Goal: Register for event/course

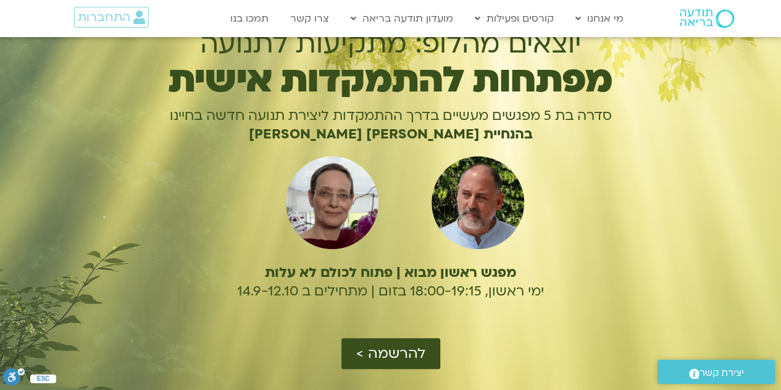
scroll to position [185, 0]
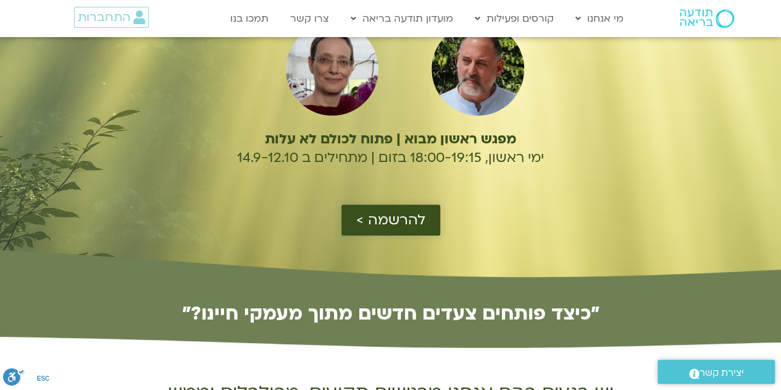
click at [414, 222] on span "להרשמה >" at bounding box center [390, 220] width 69 height 16
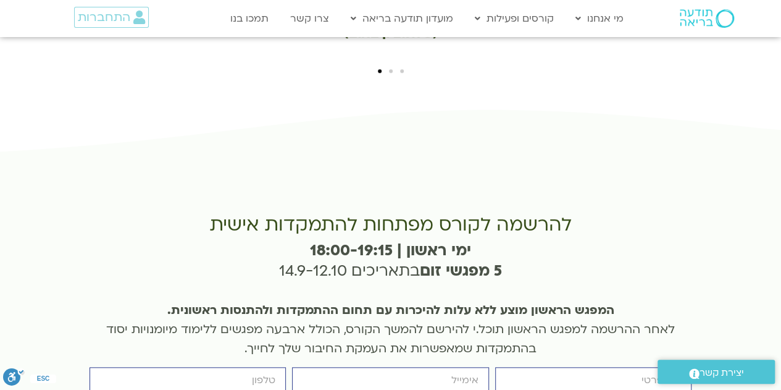
scroll to position [2838, 0]
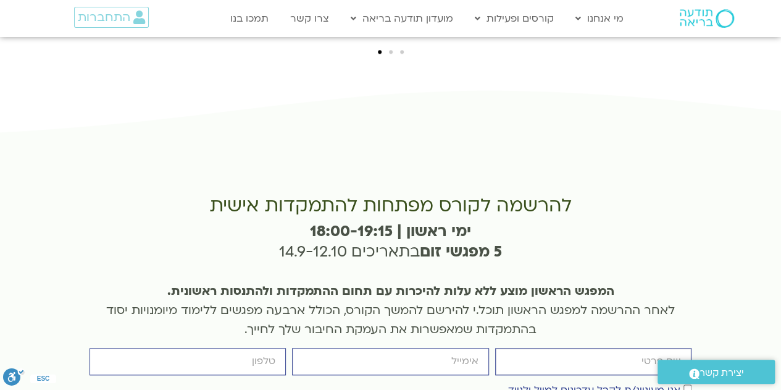
click at [654, 348] on input "firstname" at bounding box center [593, 361] width 196 height 27
type input "[PERSON_NAME]"
type input "[EMAIL_ADDRESS][DOMAIN_NAME]"
type input "0522265669"
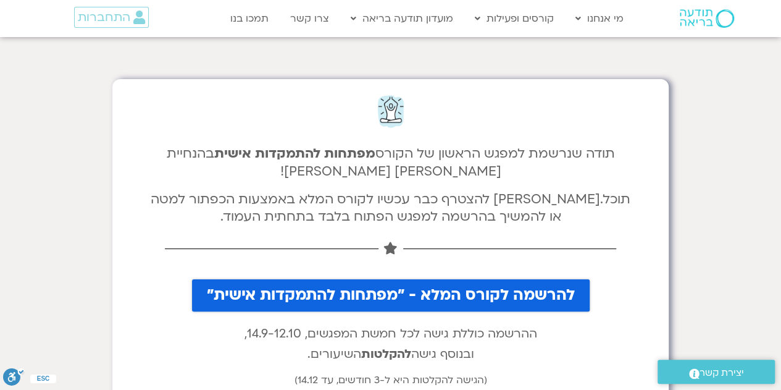
click at [442, 292] on span "להרשמה לקורס המלא - "מפתחות להתמקדות אישית"" at bounding box center [391, 294] width 368 height 17
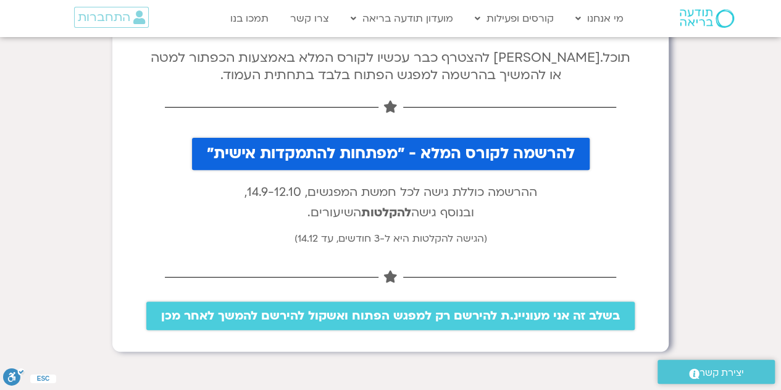
scroll to position [185, 0]
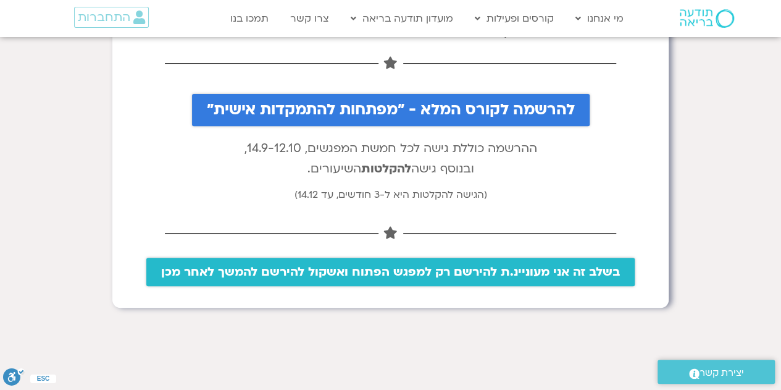
click at [382, 277] on span "בשלב זה אני מעוניינ.ת להירשם רק למפגש הפתוח ואשקול להירשם להמשך לאחר מכן" at bounding box center [390, 272] width 459 height 14
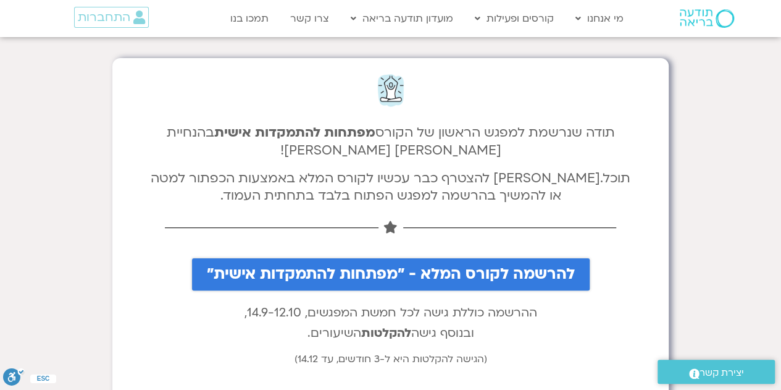
scroll to position [0, 0]
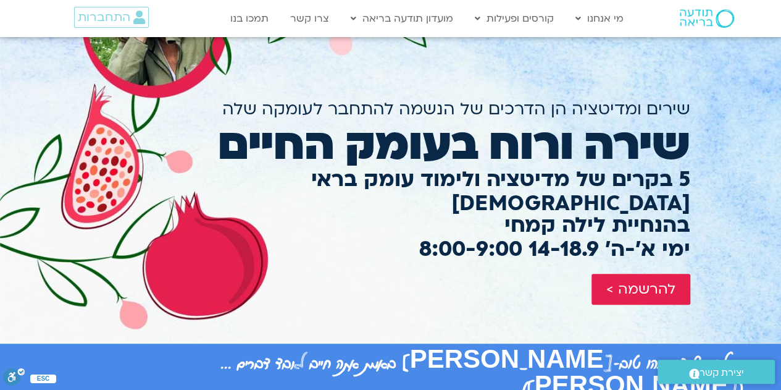
scroll to position [185, 0]
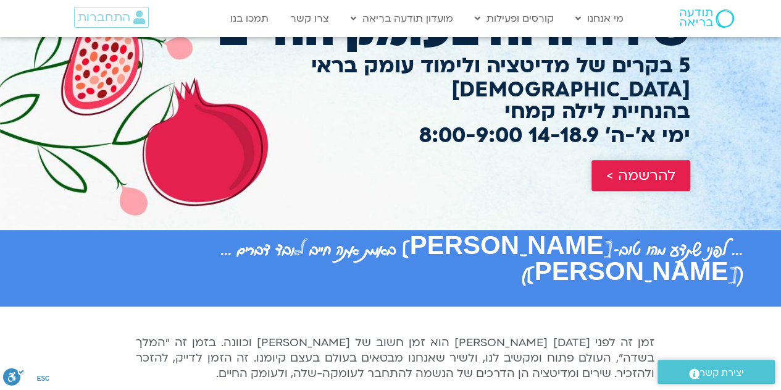
click at [645, 167] on span "להרשמה >" at bounding box center [640, 175] width 69 height 16
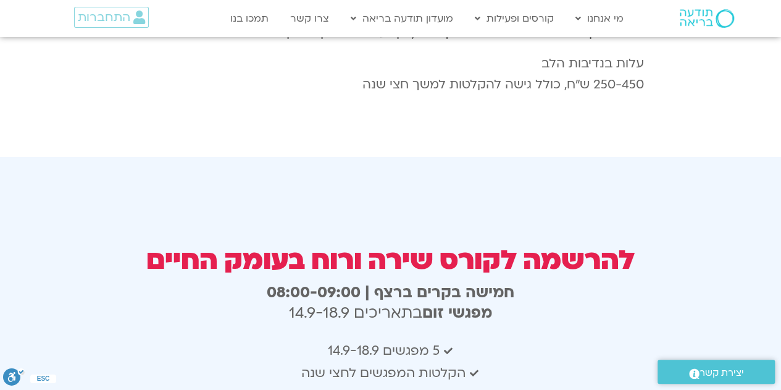
scroll to position [2197, 0]
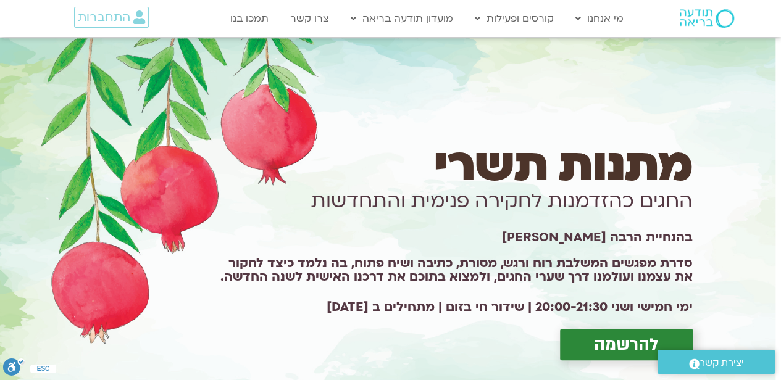
click at [598, 346] on span "להרשמה" at bounding box center [626, 344] width 65 height 19
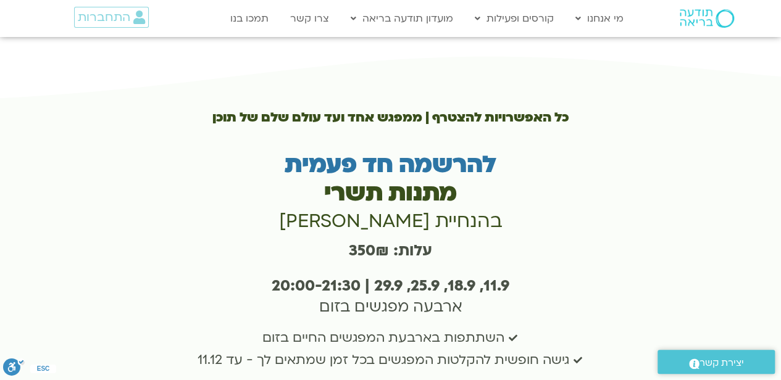
scroll to position [2310, 0]
